Goal: Information Seeking & Learning: Learn about a topic

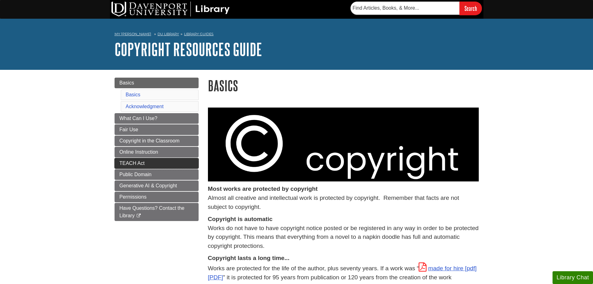
click at [118, 160] on link "TEACH Act" at bounding box center [157, 163] width 84 height 11
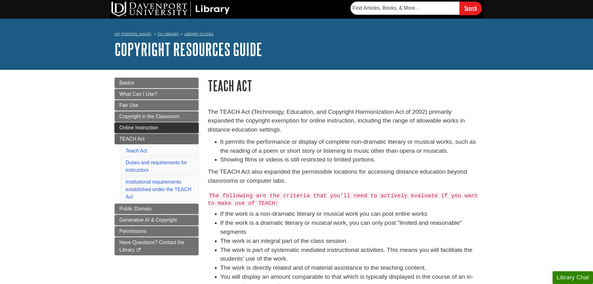
click at [133, 125] on span "Online Instruction" at bounding box center [139, 127] width 39 height 5
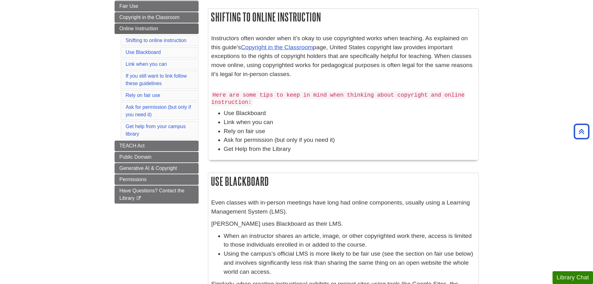
scroll to position [31, 0]
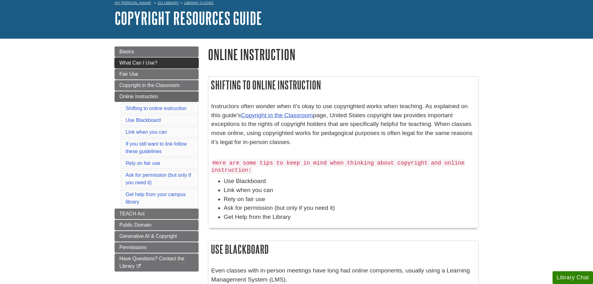
click at [129, 64] on span "What Can I Use?" at bounding box center [139, 62] width 38 height 5
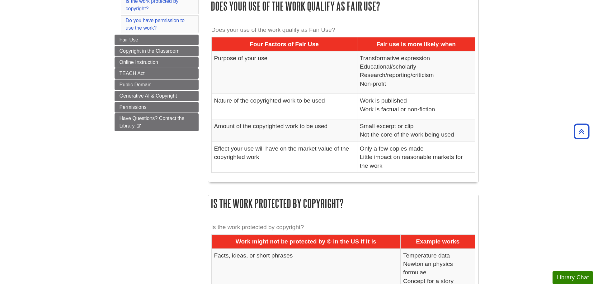
scroll to position [62, 0]
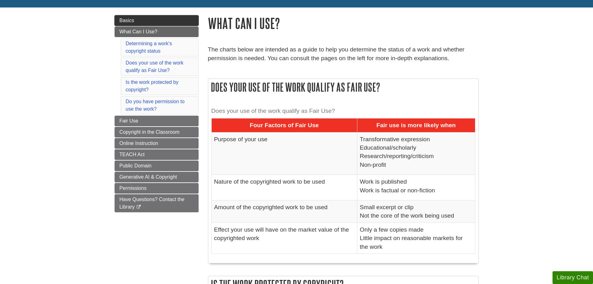
click at [155, 18] on link "Basics" at bounding box center [157, 20] width 84 height 11
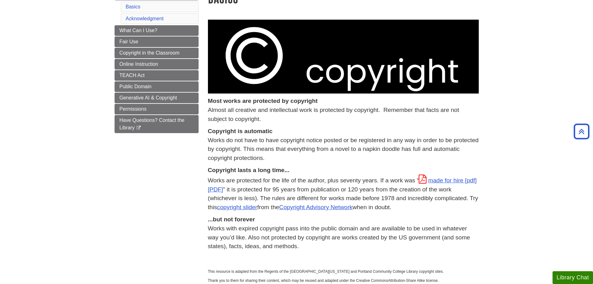
scroll to position [31, 0]
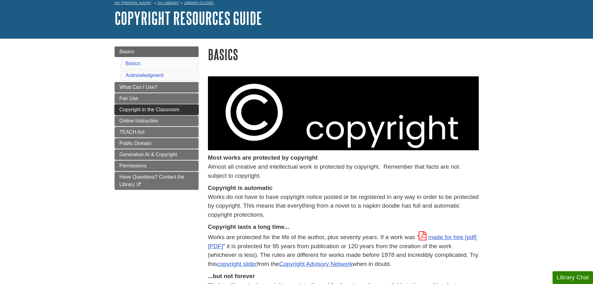
click at [124, 111] on span "Copyright in the Classroom" at bounding box center [150, 109] width 60 height 5
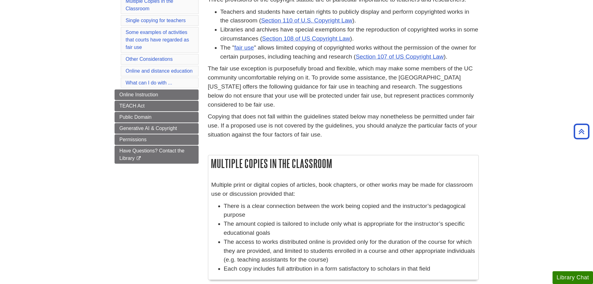
scroll to position [93, 0]
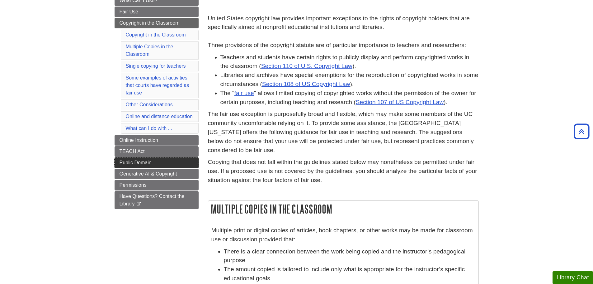
click at [122, 163] on span "Public Domain" at bounding box center [136, 162] width 32 height 5
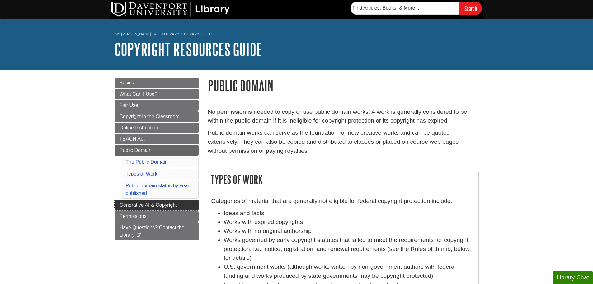
click at [129, 205] on span "Generative AI & Copyright" at bounding box center [149, 204] width 58 height 5
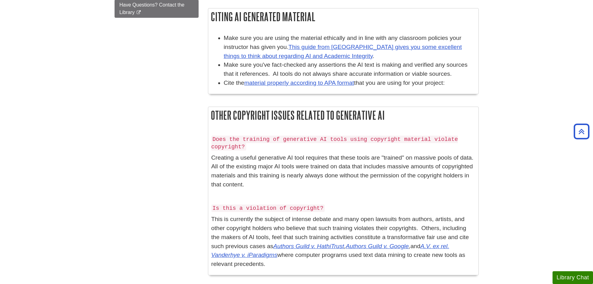
scroll to position [280, 0]
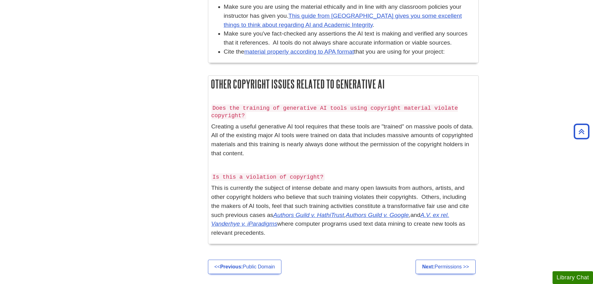
click at [181, 93] on div "Menu Basics What Can I Use? Fair Use Copyright in the Classroom Online Instruct…" at bounding box center [296, 33] width 373 height 487
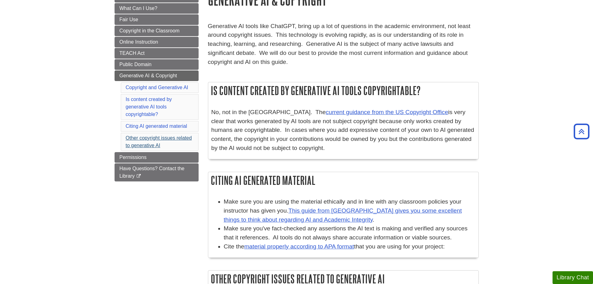
scroll to position [62, 0]
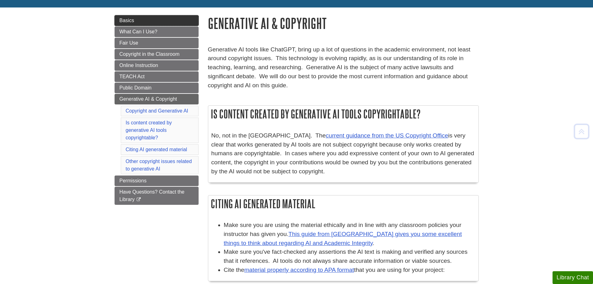
click at [188, 18] on link "Basics" at bounding box center [157, 20] width 84 height 11
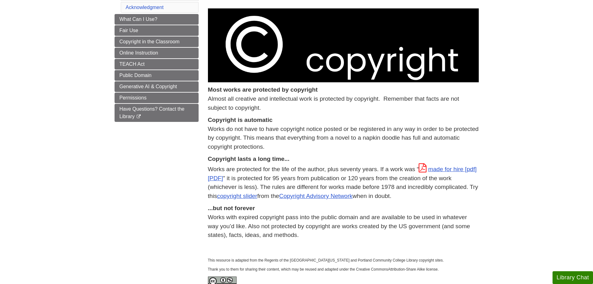
scroll to position [156, 0]
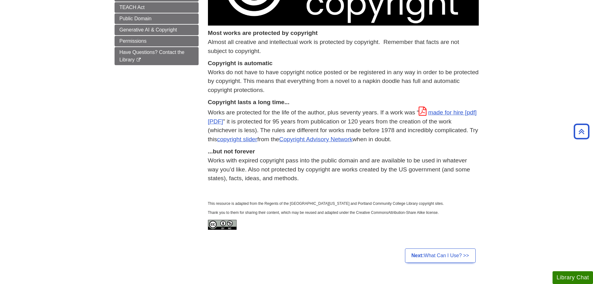
click at [356, 221] on p at bounding box center [343, 224] width 271 height 10
click at [362, 190] on div "Most works are protected by copyright Almost all creative and intellectual work…" at bounding box center [343, 72] width 271 height 241
